Goal: Transaction & Acquisition: Purchase product/service

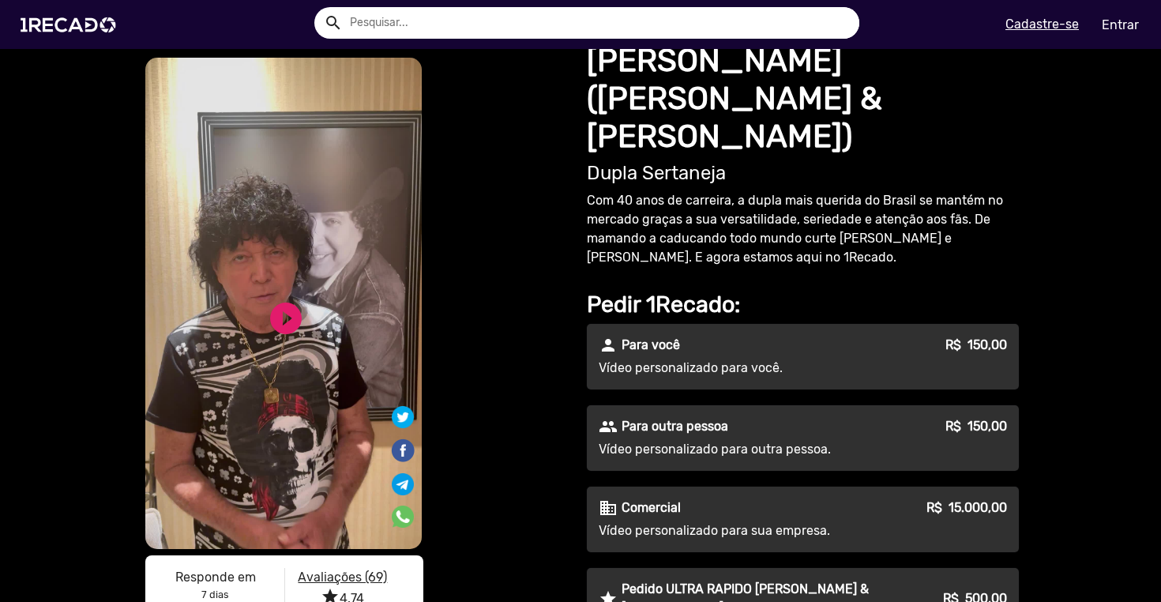
scroll to position [17, 0]
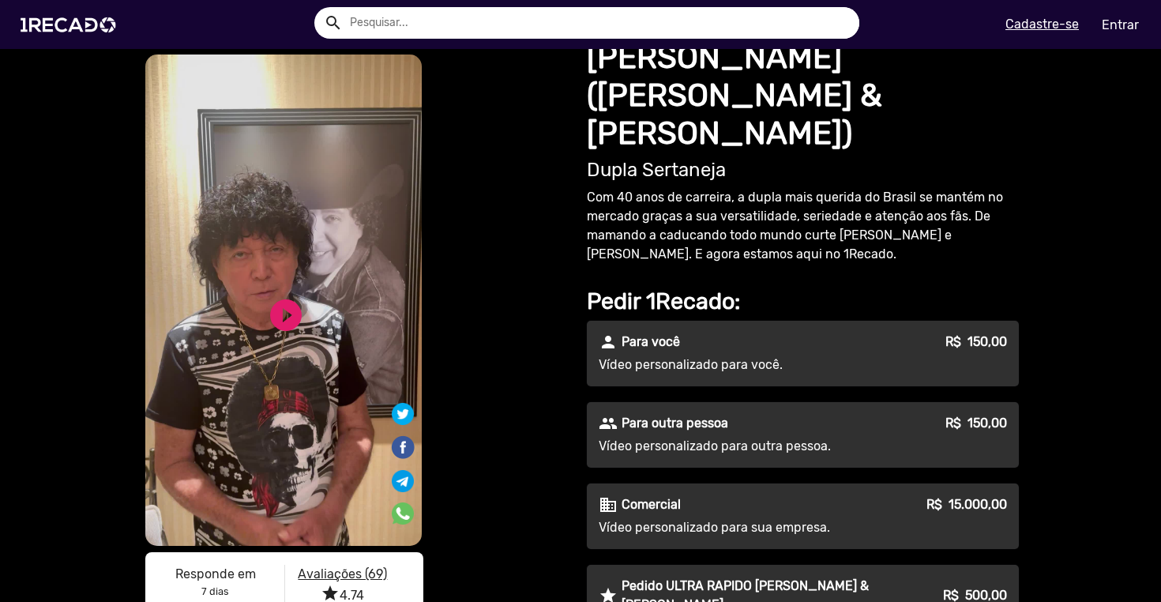
click at [702, 414] on p "Para outra pessoa" at bounding box center [675, 423] width 107 height 19
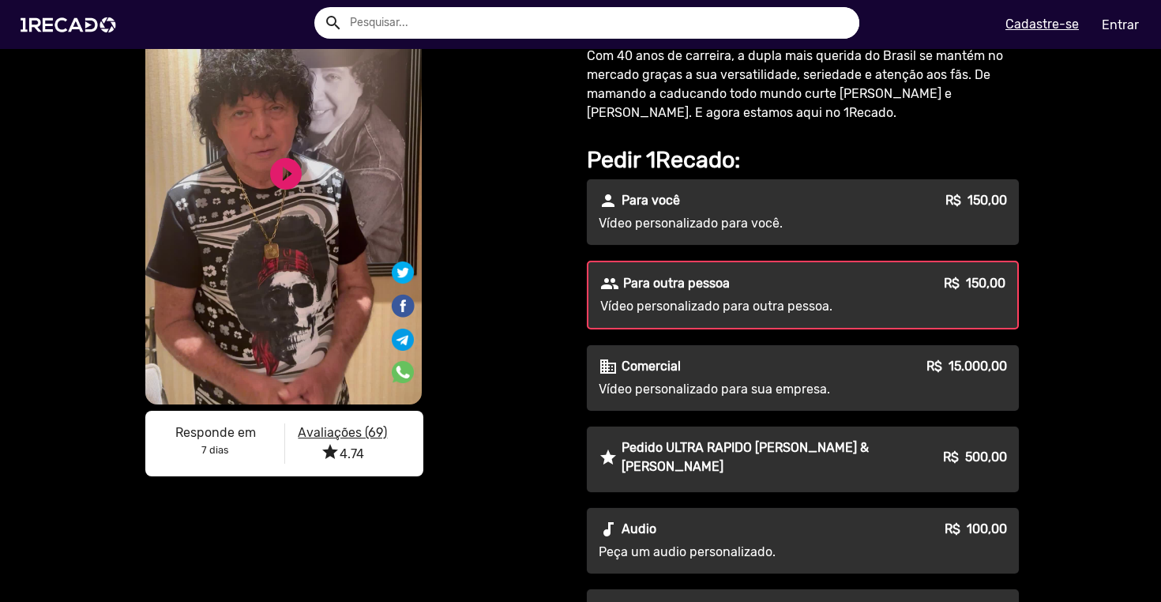
scroll to position [486, 0]
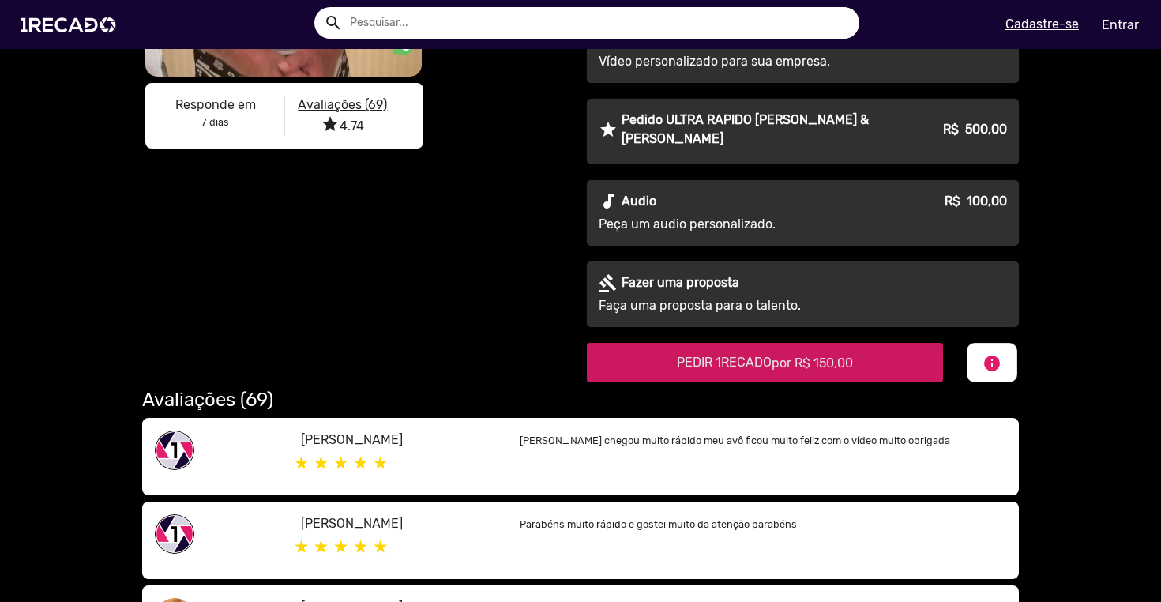
click at [717, 355] on span "PEDIR 1RECADO por R$ 150,00" at bounding box center [765, 362] width 176 height 15
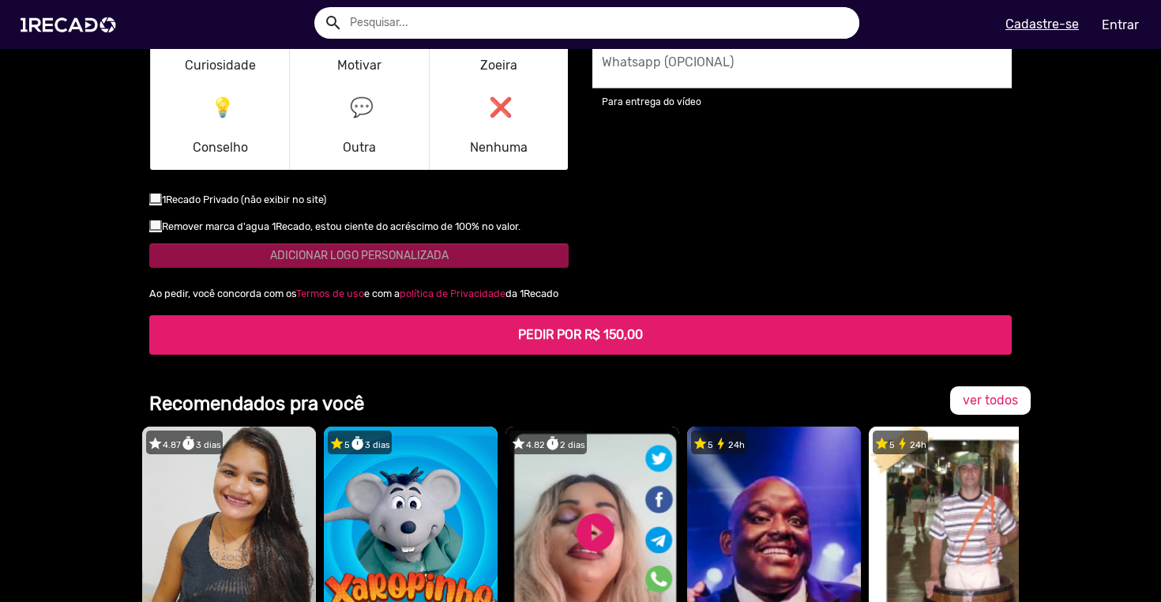
scroll to position [2679, 0]
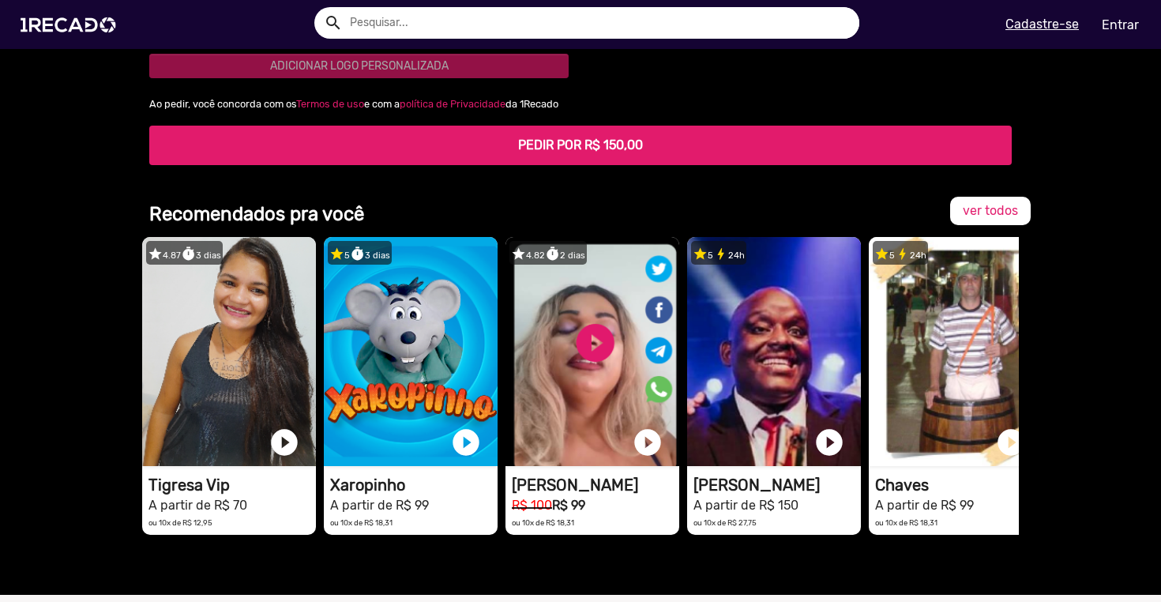
radio input "true"
type textarea "[destinatário] é realmente um grande fã, então apenas receber um 'olá' geral e …"
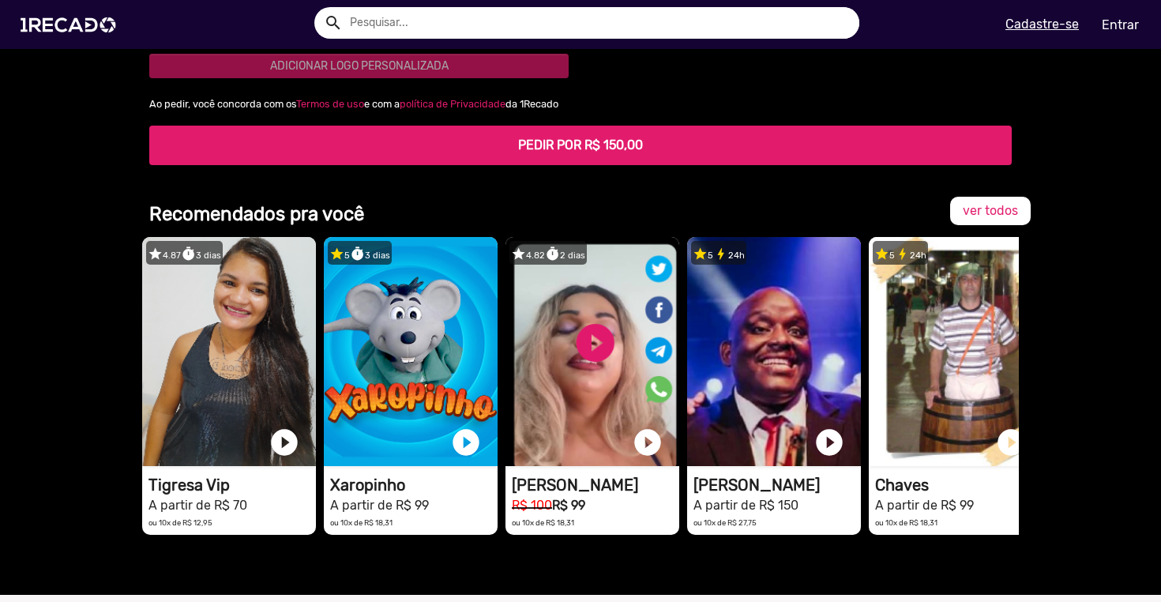
radio input "true"
type textarea "Deseje um feliz aniversário para o [destinatário] e conte uma história que você…"
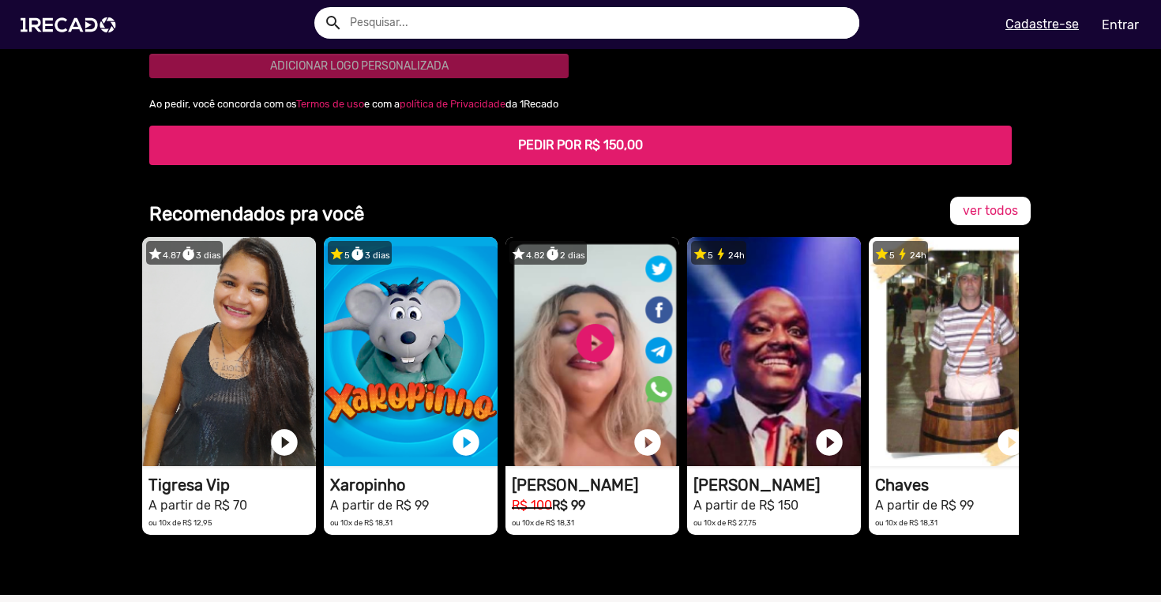
radio input "true"
type input "[PERSON_NAME]"
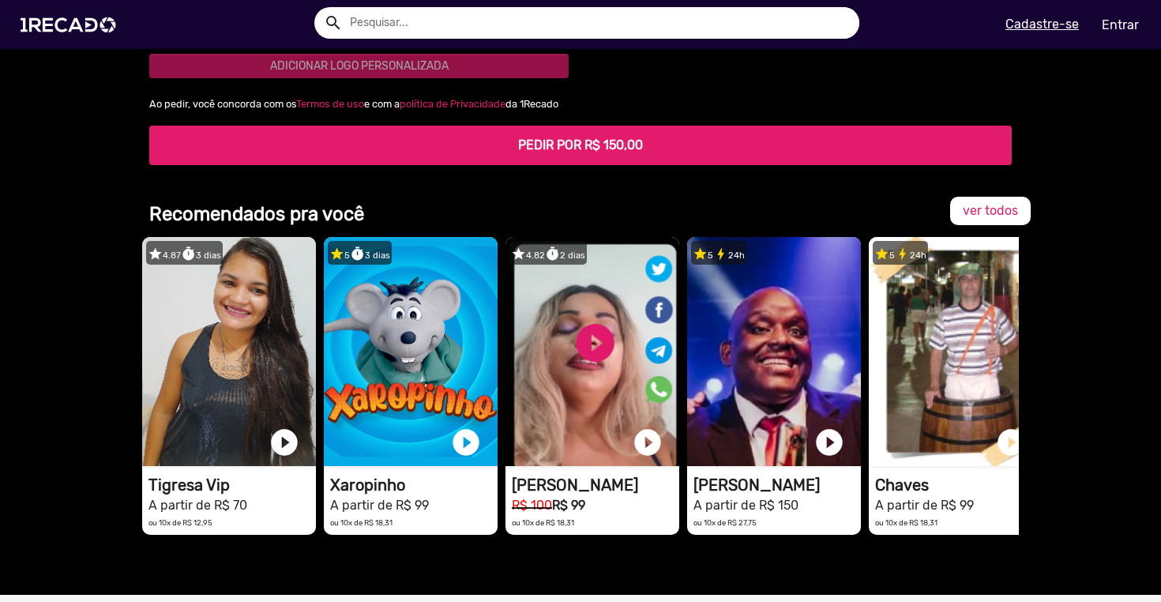
type input "[PERSON_NAME]"
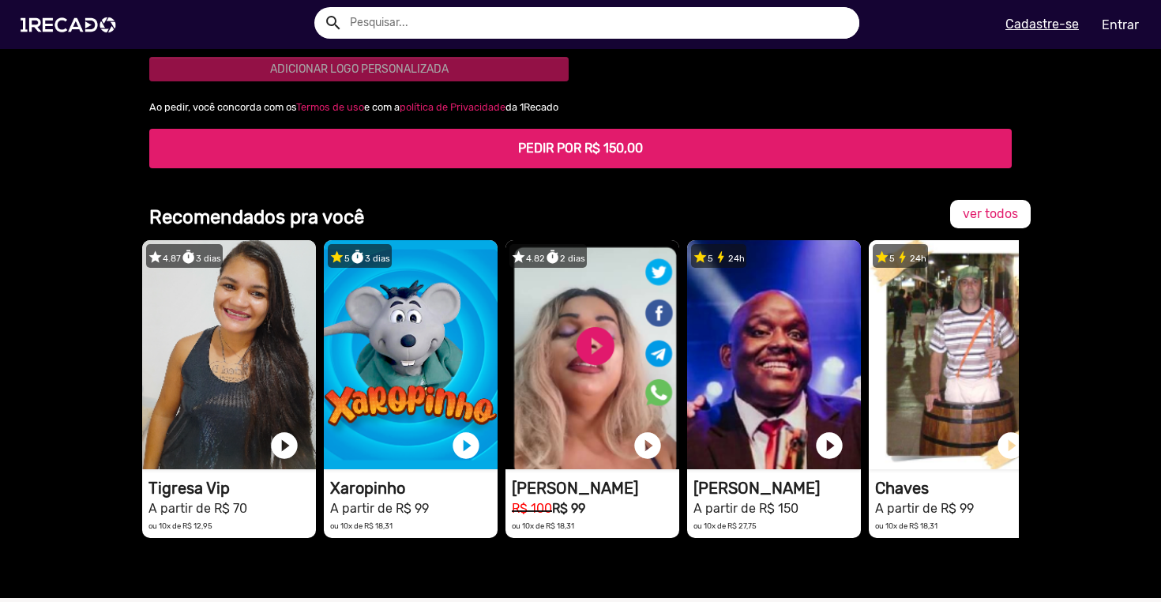
scroll to position [2711, 0]
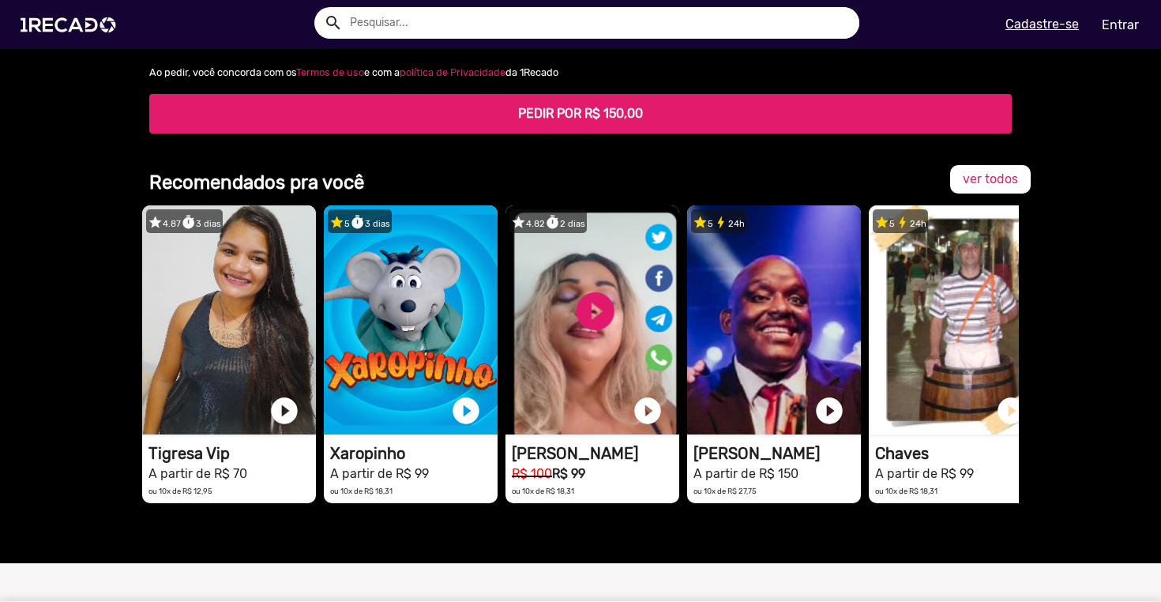
type textarea "Desejar um feliz aniversário de 70 anos para o [PERSON_NAME], do Rio Batalha! U…"
type input "[EMAIL_ADDRESS][DOMAIN_NAME]"
type input "[PHONE_NUMBER]"
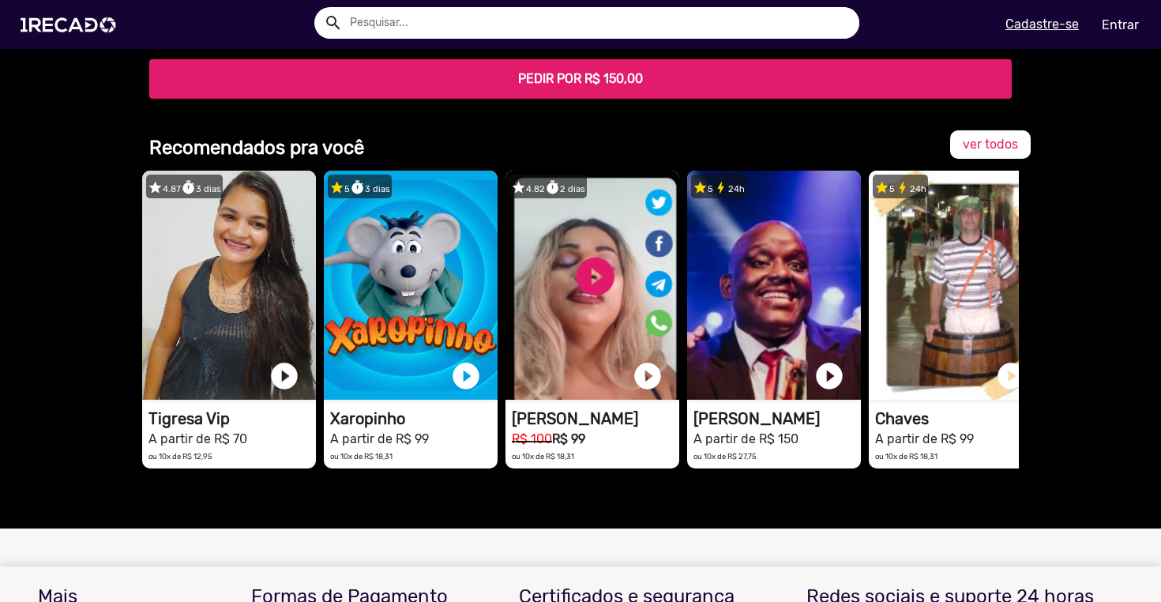
scroll to position [2866, 0]
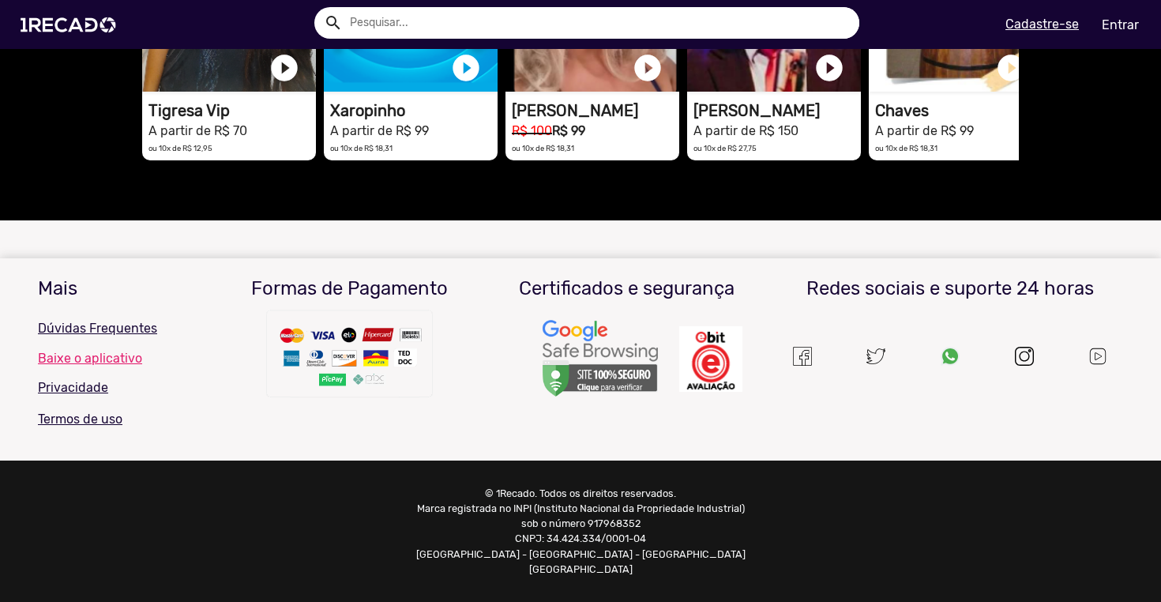
scroll to position [3062, 0]
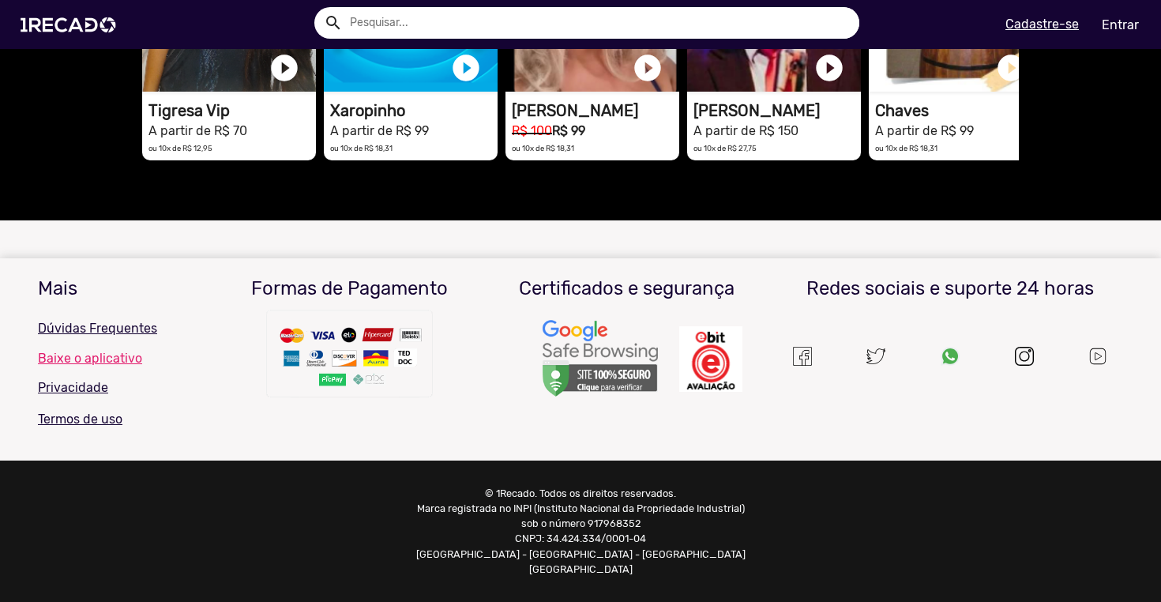
checkbox input "false"
checkbox input "true"
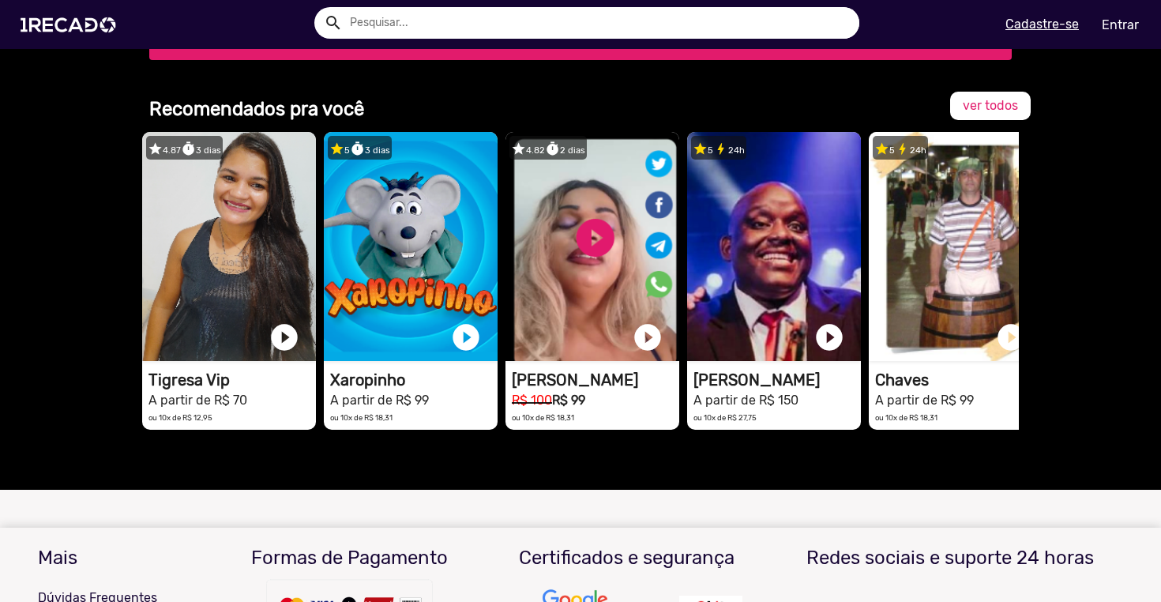
scroll to position [2873, 0]
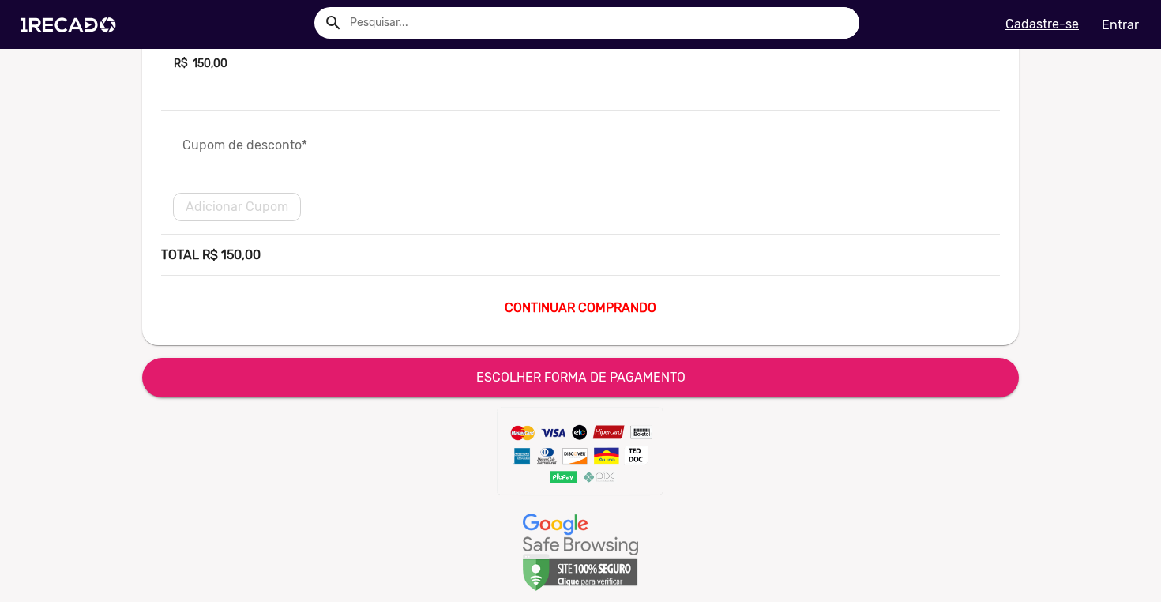
scroll to position [249, 0]
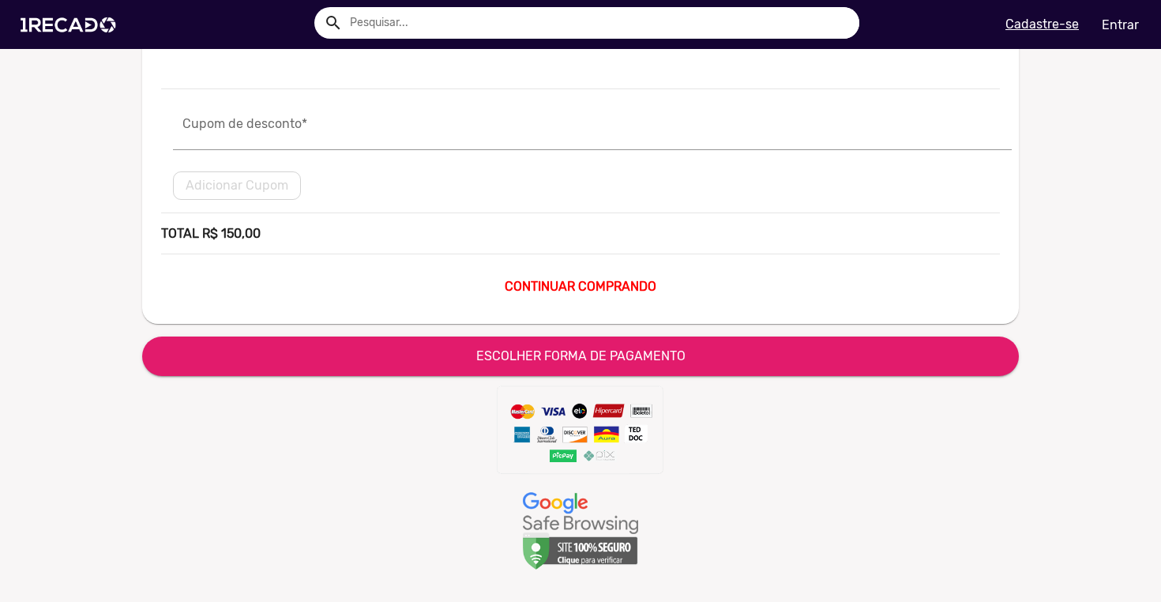
click at [476, 348] on span "ESCOLHER FORMA DE PAGAMENTO" at bounding box center [580, 355] width 209 height 15
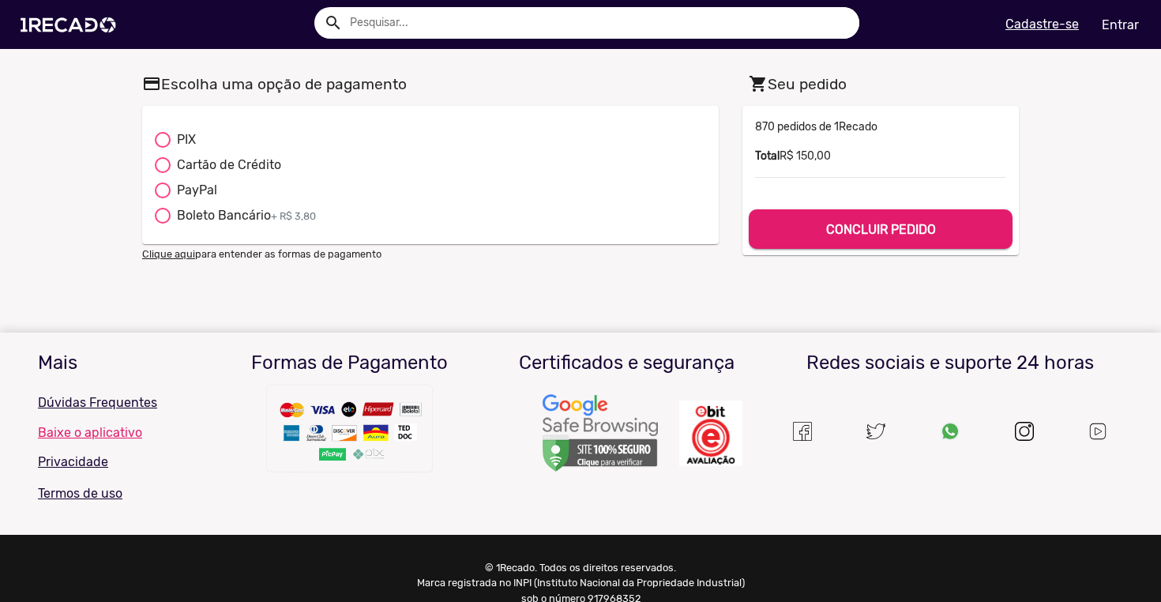
click at [160, 141] on div at bounding box center [163, 140] width 16 height 16
click at [162, 148] on input "PIX" at bounding box center [162, 148] width 1 height 1
radio input "true"
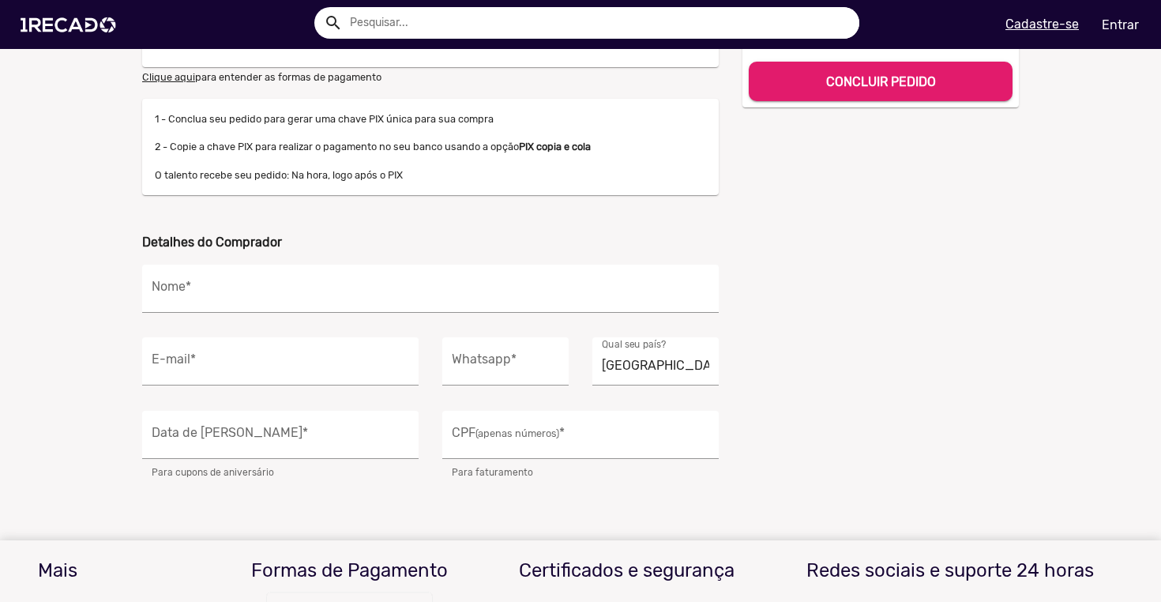
scroll to position [198, 0]
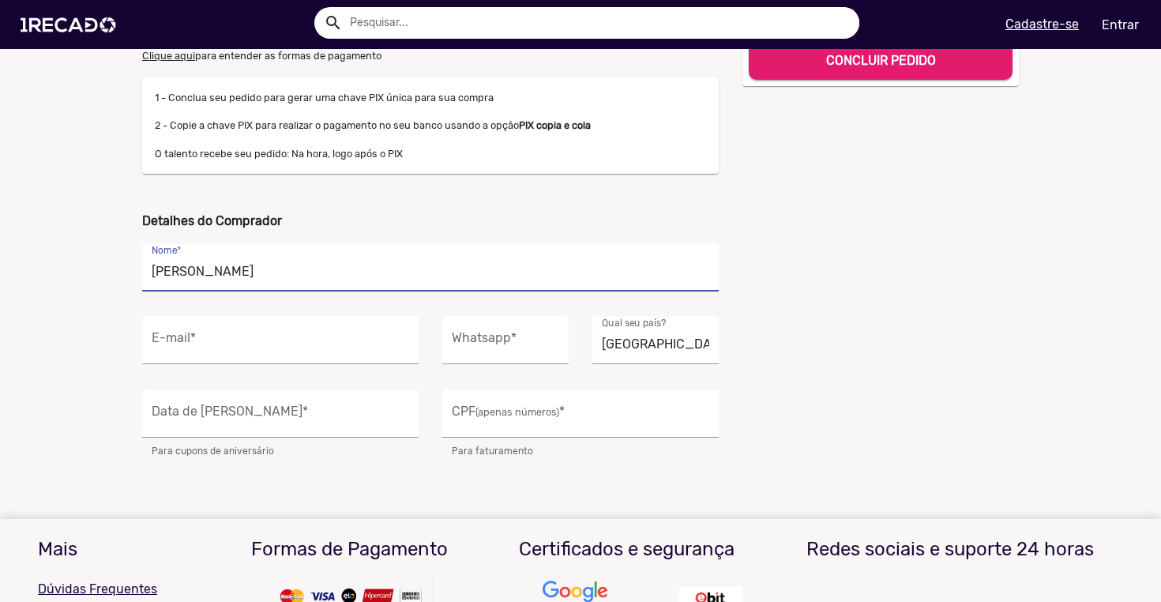
type input "[PERSON_NAME]"
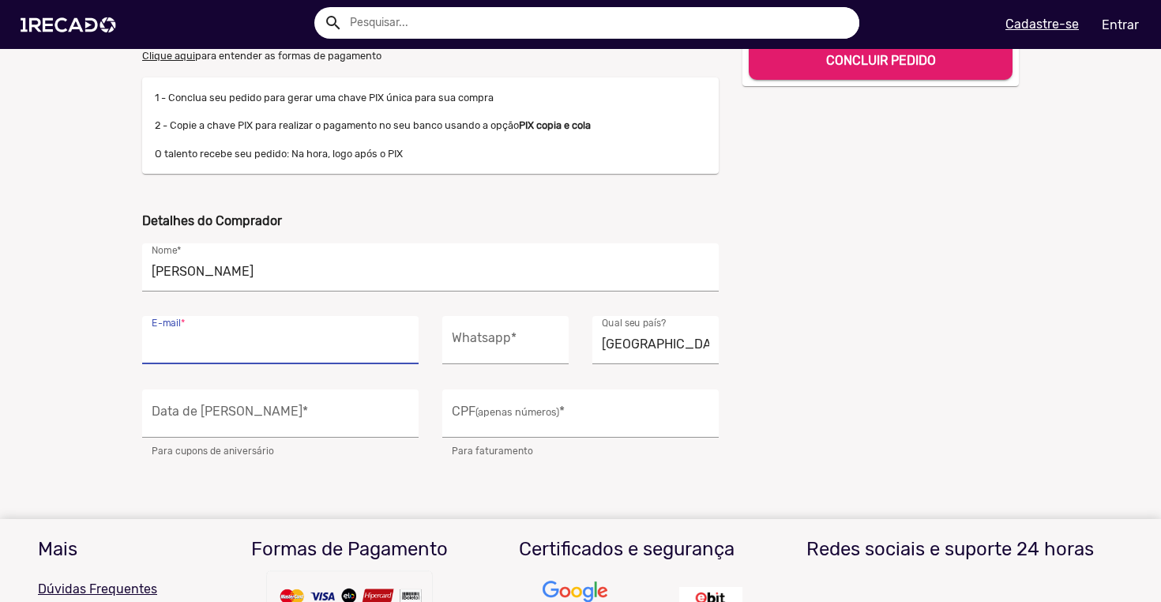
type input "[EMAIL_ADDRESS][DOMAIN_NAME]"
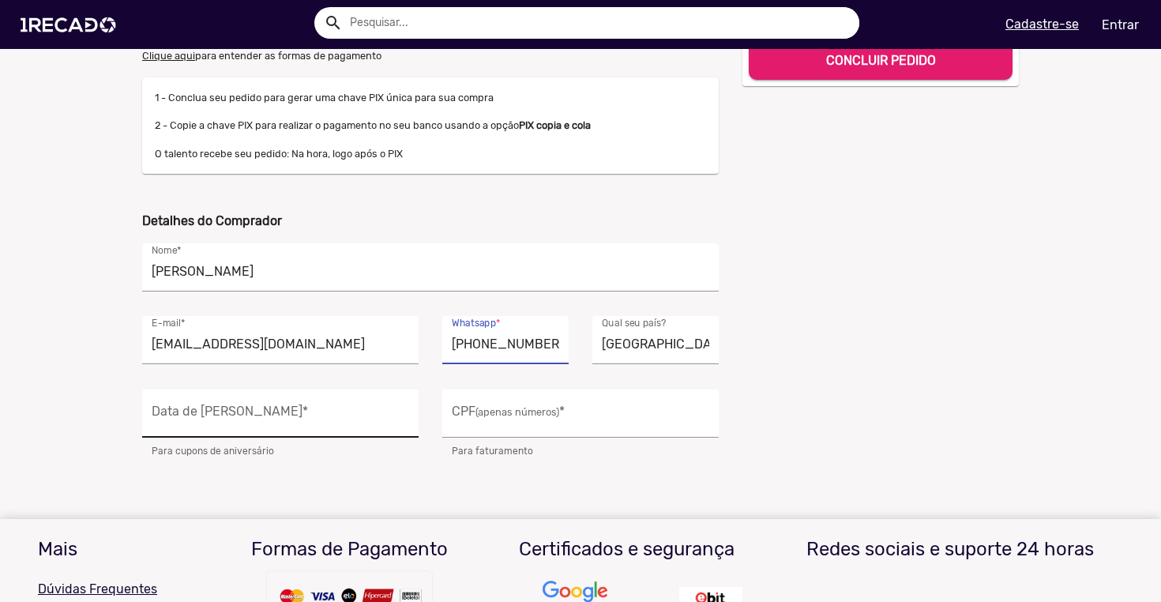
type input "[PHONE_NUMBER]"
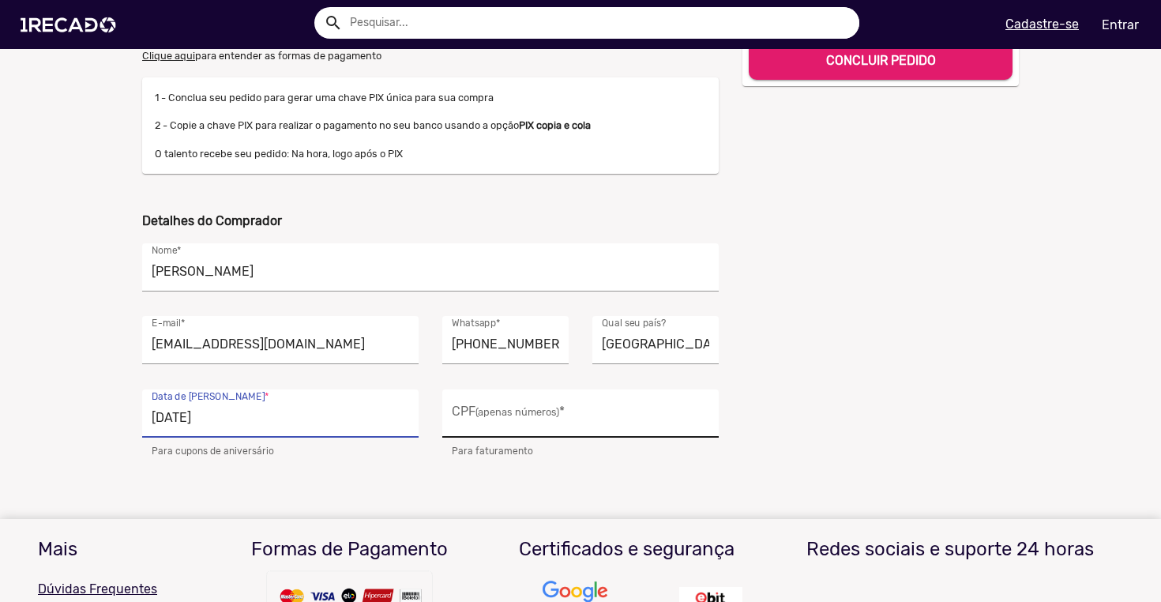
type input "[DATE]"
type input "082.436.379-58"
click at [762, 415] on div "shopping_cart Seu pedido 15000 870 pedidos de 1Recado Valor R$ 150,00 Total R$ …" at bounding box center [881, 166] width 300 height 593
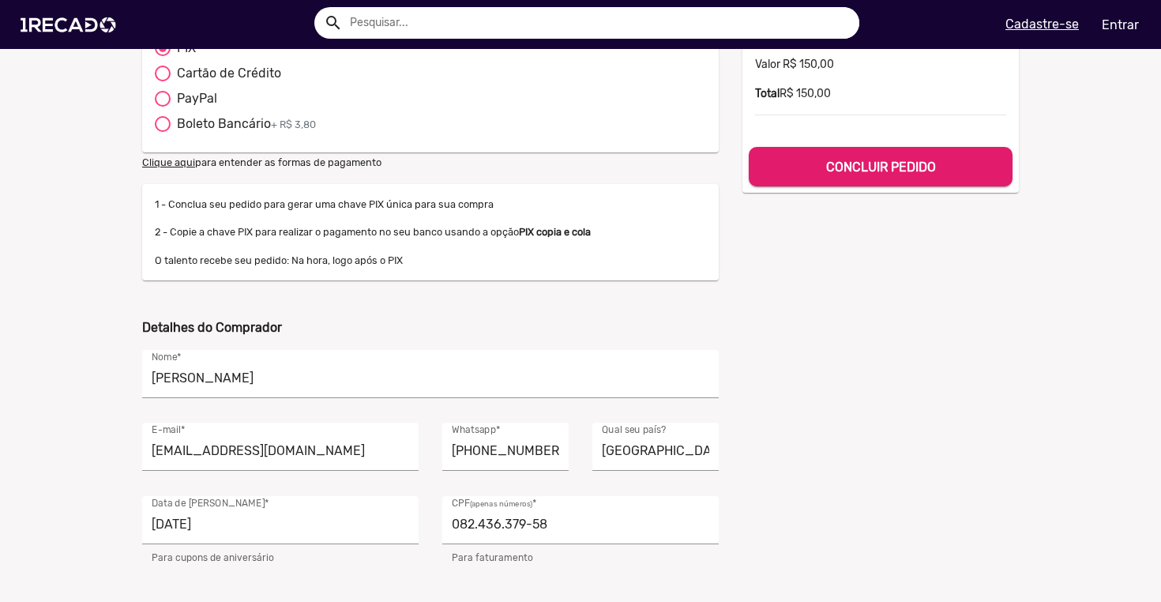
scroll to position [0, 0]
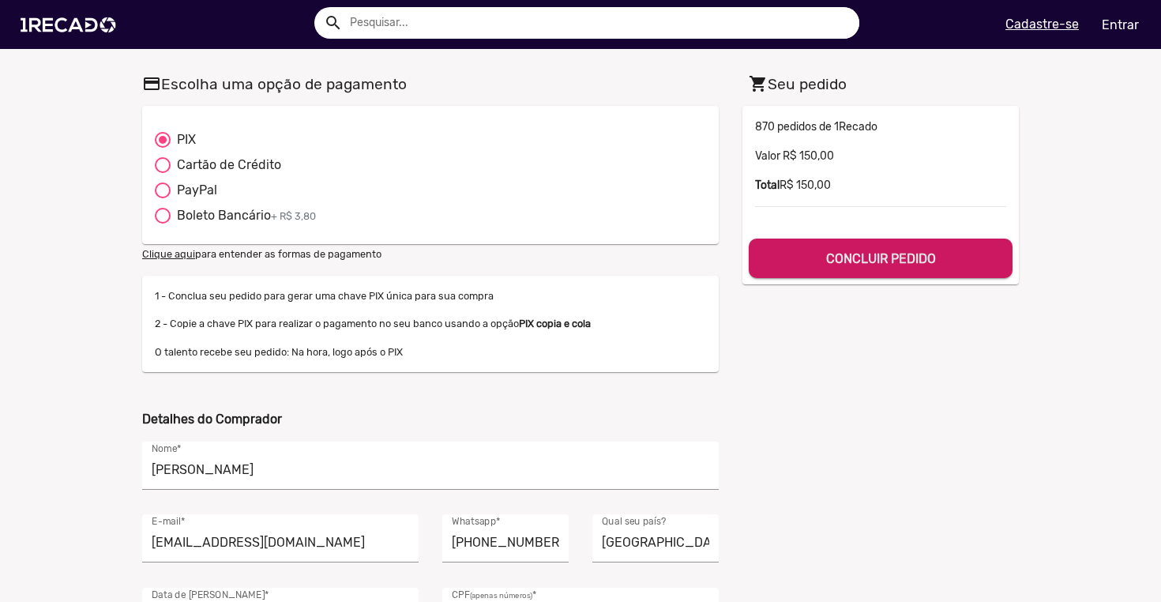
click at [836, 253] on b "CONCLUIR PEDIDO" at bounding box center [881, 258] width 110 height 15
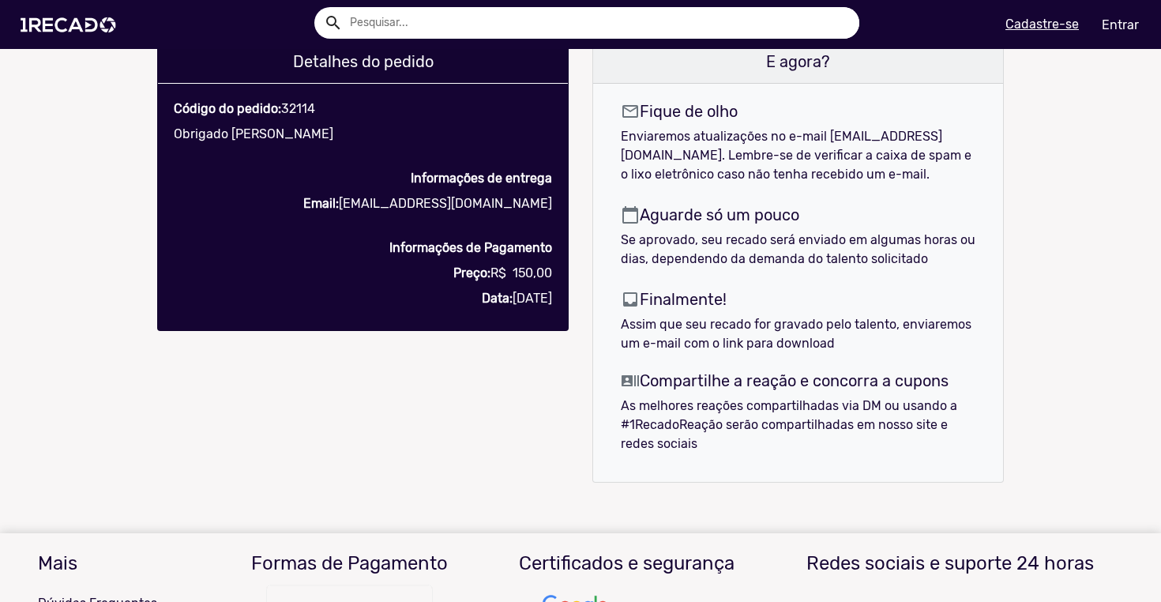
scroll to position [1130, 0]
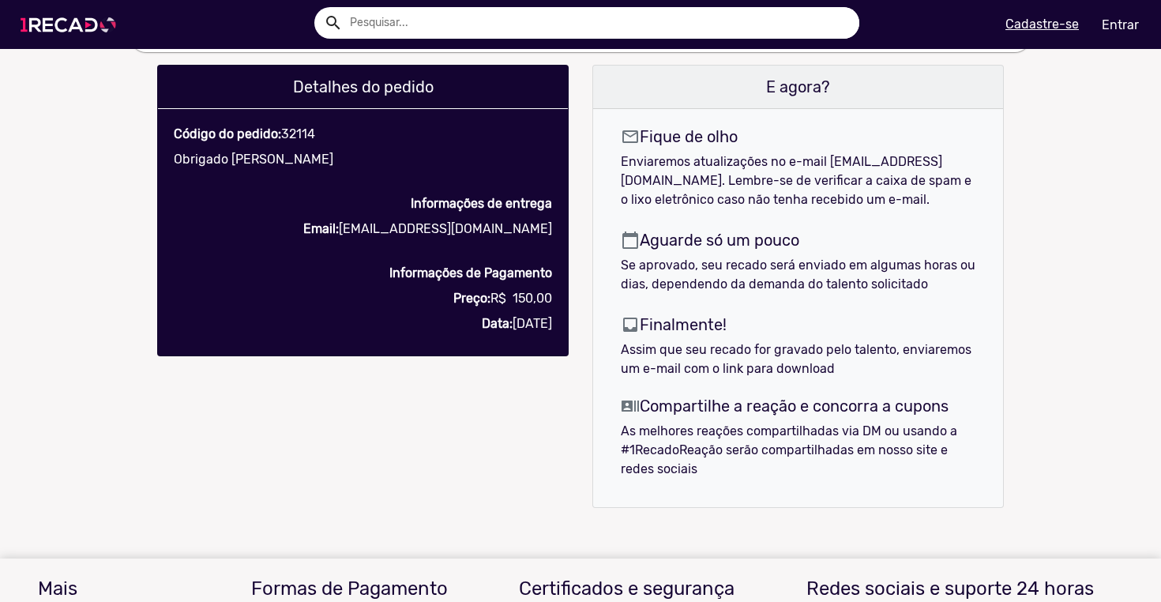
click at [108, 17] on img at bounding box center [71, 24] width 119 height 67
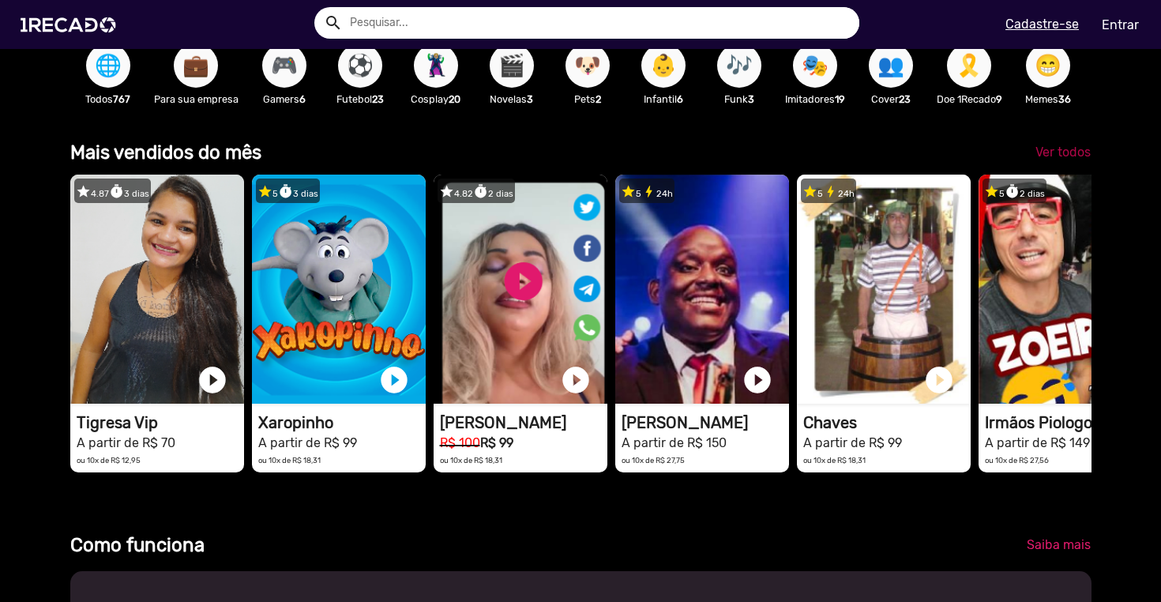
scroll to position [0, 3449]
click at [1061, 160] on span "Ver todos" at bounding box center [1063, 152] width 55 height 15
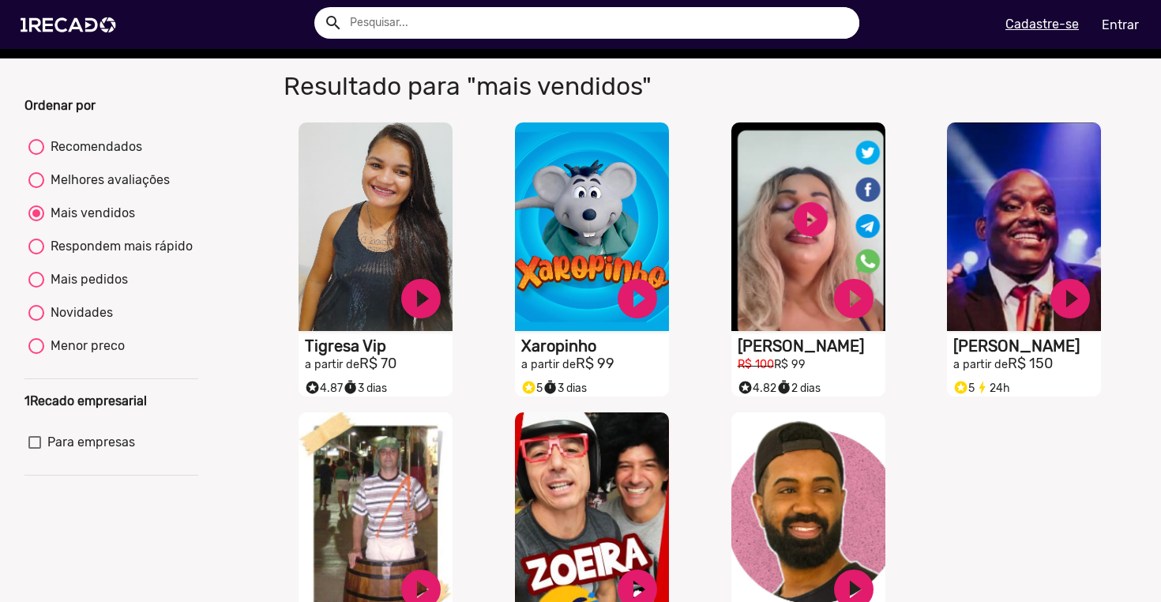
scroll to position [52, 0]
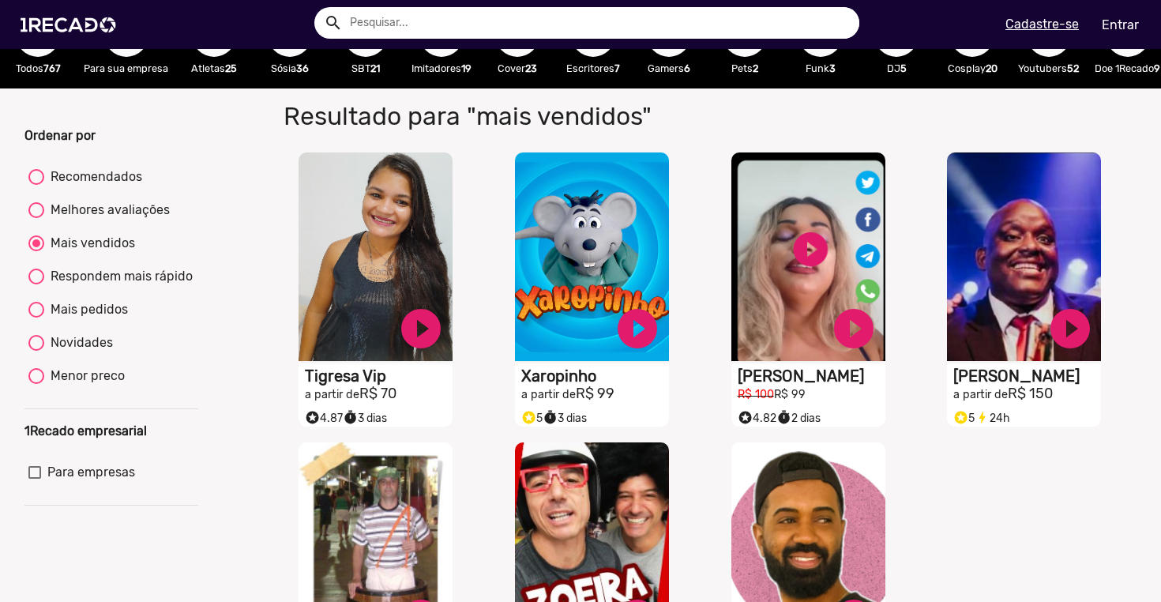
click at [103, 184] on div "Recomendados" at bounding box center [93, 176] width 98 height 19
click at [36, 185] on input "Recomendados" at bounding box center [36, 185] width 1 height 1
radio input "true"
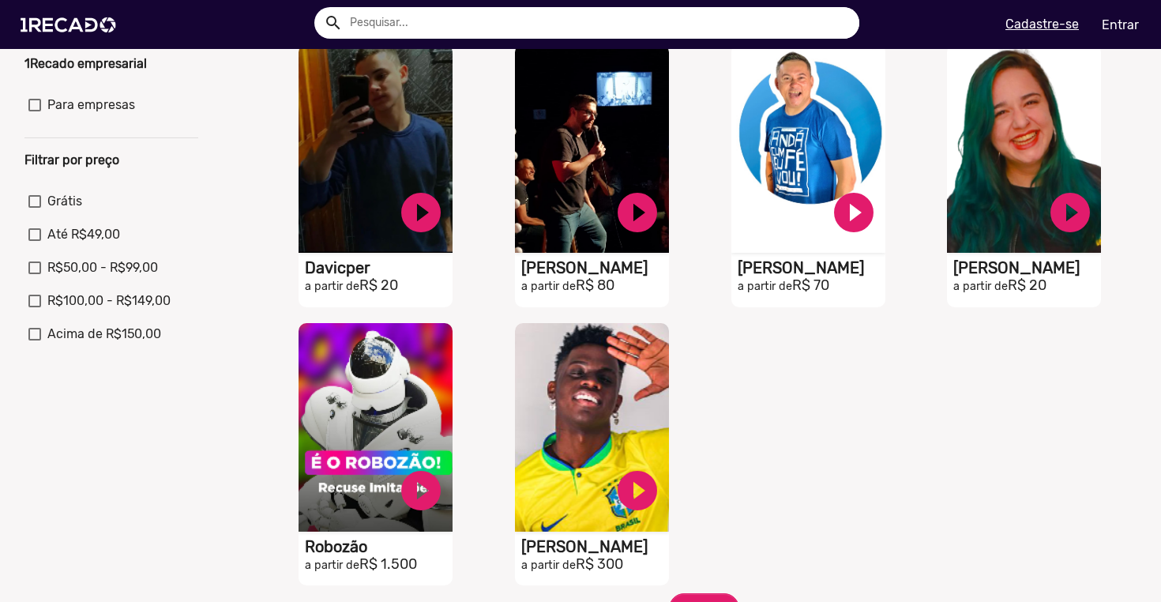
scroll to position [438, 0]
